Goal: Task Accomplishment & Management: Use online tool/utility

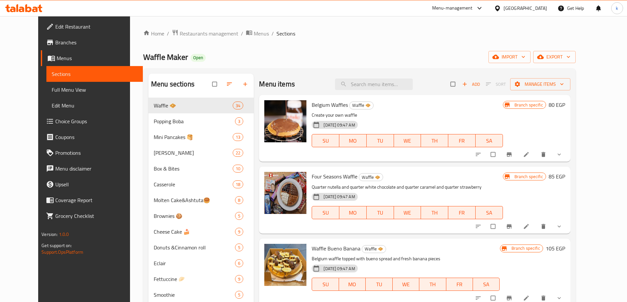
click at [55, 24] on span "Edit Restaurant" at bounding box center [96, 27] width 82 height 8
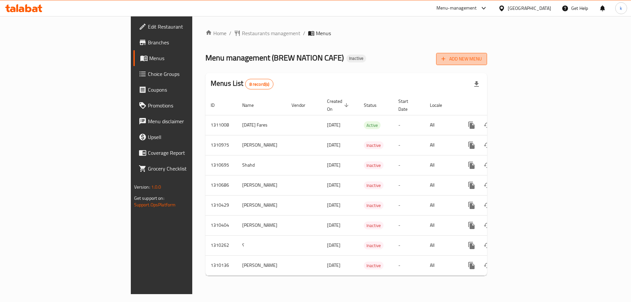
click at [482, 59] on span "Add New Menu" at bounding box center [462, 59] width 40 height 8
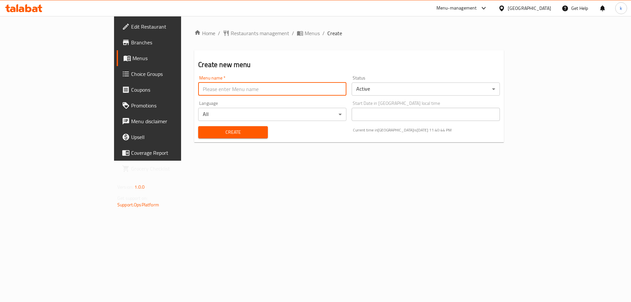
click at [240, 88] on input "text" at bounding box center [272, 89] width 148 height 13
type input "ن"
type input "kawthar"
click at [395, 89] on body "​ Menu-management Egypt Get Help k Edit Restaurant Branches Menus Choice Groups…" at bounding box center [315, 159] width 631 height 286
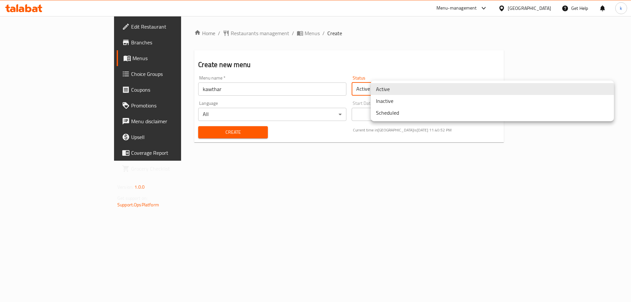
click at [403, 90] on li "Active" at bounding box center [492, 89] width 243 height 12
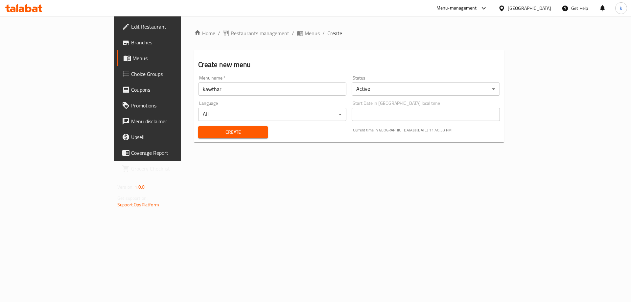
click at [301, 115] on body "​ Menu-management Egypt Get Help k Edit Restaurant Branches Menus Choice Groups…" at bounding box center [315, 159] width 631 height 286
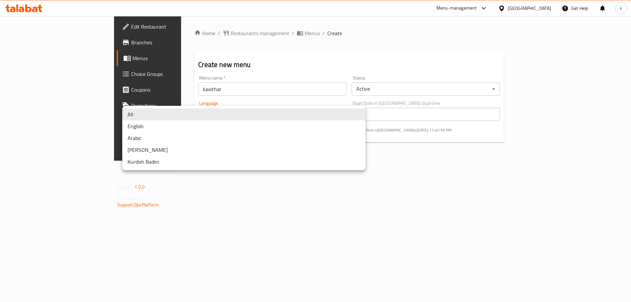
click at [209, 181] on div at bounding box center [315, 151] width 631 height 302
click at [239, 115] on body "​ Menu-management Egypt Get Help k Edit Restaurant Branches Menus Choice Groups…" at bounding box center [315, 159] width 631 height 286
click at [182, 210] on div at bounding box center [315, 151] width 631 height 302
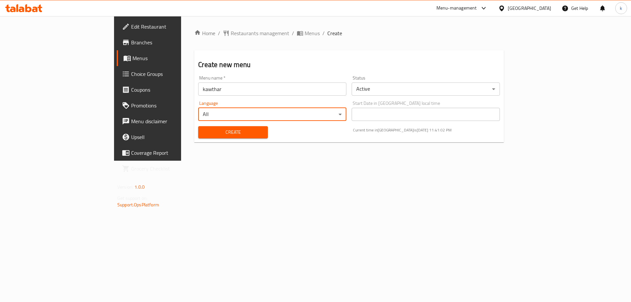
click at [194, 143] on div "Home / Restaurants management / Menus / Create Create new menu Menu name   * ka…" at bounding box center [349, 88] width 310 height 118
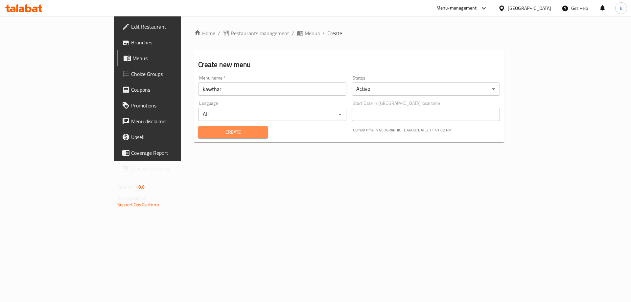
click at [204, 135] on span "Create" at bounding box center [233, 132] width 59 height 8
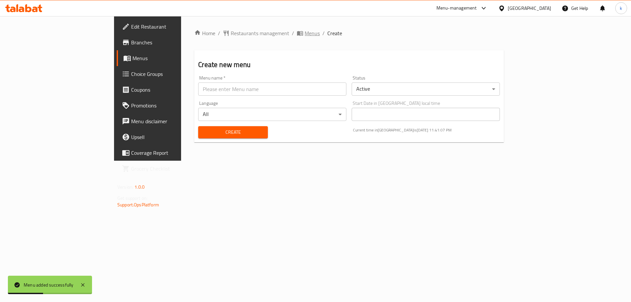
click at [305, 35] on span "Menus" at bounding box center [312, 33] width 15 height 8
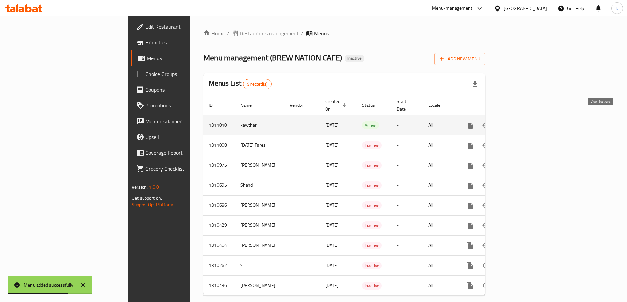
click at [525, 117] on link "enhanced table" at bounding box center [517, 125] width 16 height 16
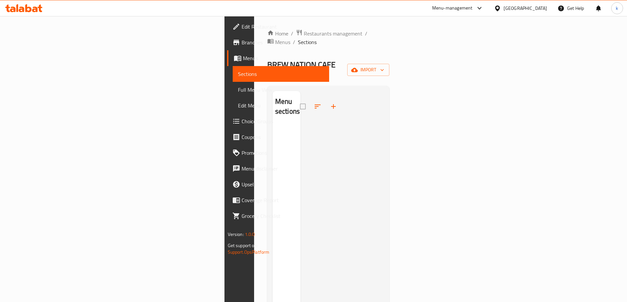
click at [389, 64] on div "Home / Restaurants management / Menus / Sections BREW NATION CAFE Inactive impo…" at bounding box center [328, 213] width 122 height 369
click at [384, 66] on span "import" at bounding box center [368, 70] width 32 height 8
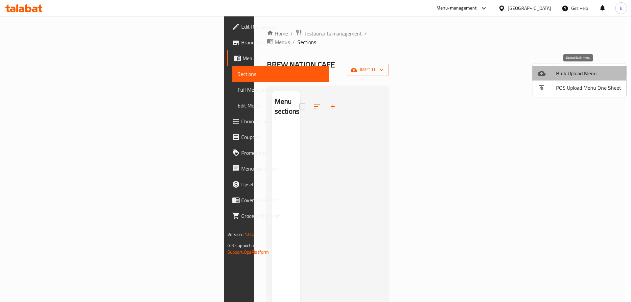
click at [571, 71] on span "Bulk Upload Menu" at bounding box center [588, 73] width 65 height 8
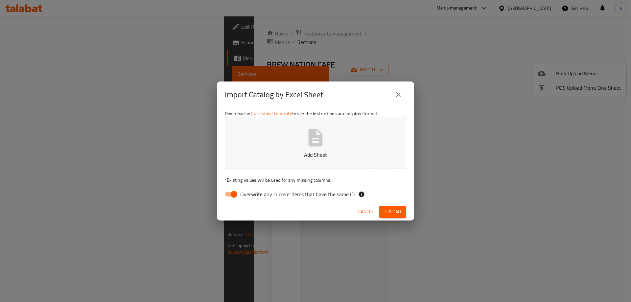
click at [233, 192] on input "Overwrite any current items that have the same ID." at bounding box center [233, 194] width 37 height 12
checkbox input "false"
click at [403, 209] on button "Upload" at bounding box center [393, 212] width 27 height 12
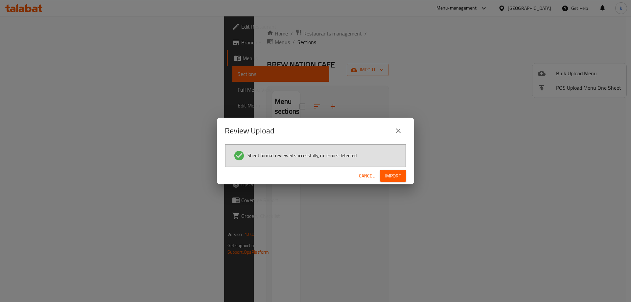
click at [404, 182] on div "Cancel Import" at bounding box center [315, 175] width 197 height 17
click at [400, 180] on span "Import" at bounding box center [393, 176] width 16 height 8
